Goal: Task Accomplishment & Management: Manage account settings

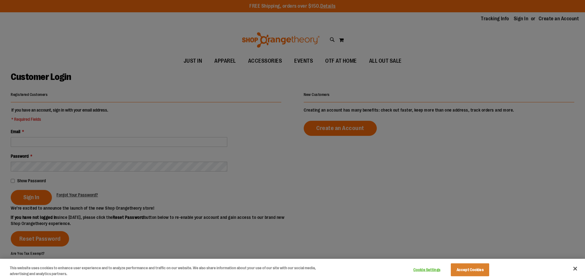
click at [120, 134] on div at bounding box center [292, 140] width 585 height 280
click at [483, 270] on button "Accept Cookies" at bounding box center [469, 269] width 38 height 13
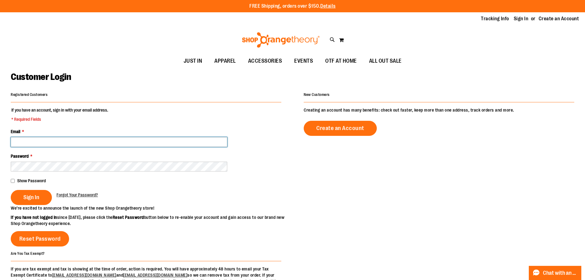
click at [106, 143] on input "Email *" at bounding box center [119, 142] width 216 height 10
type input "**********"
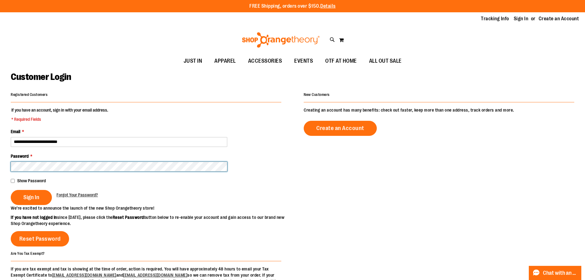
click at [11, 190] on button "Sign In" at bounding box center [31, 197] width 41 height 15
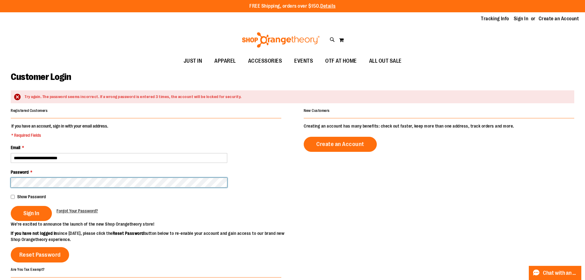
click at [11, 206] on button "Sign In" at bounding box center [31, 213] width 41 height 15
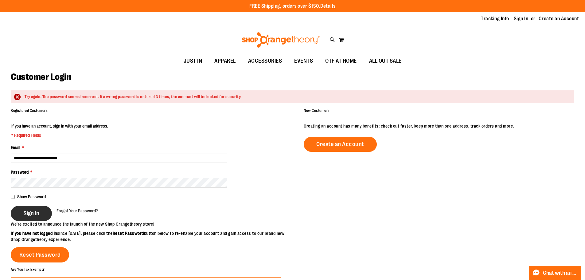
click at [28, 213] on span "Sign In" at bounding box center [31, 213] width 16 height 7
